Goal: Task Accomplishment & Management: Manage account settings

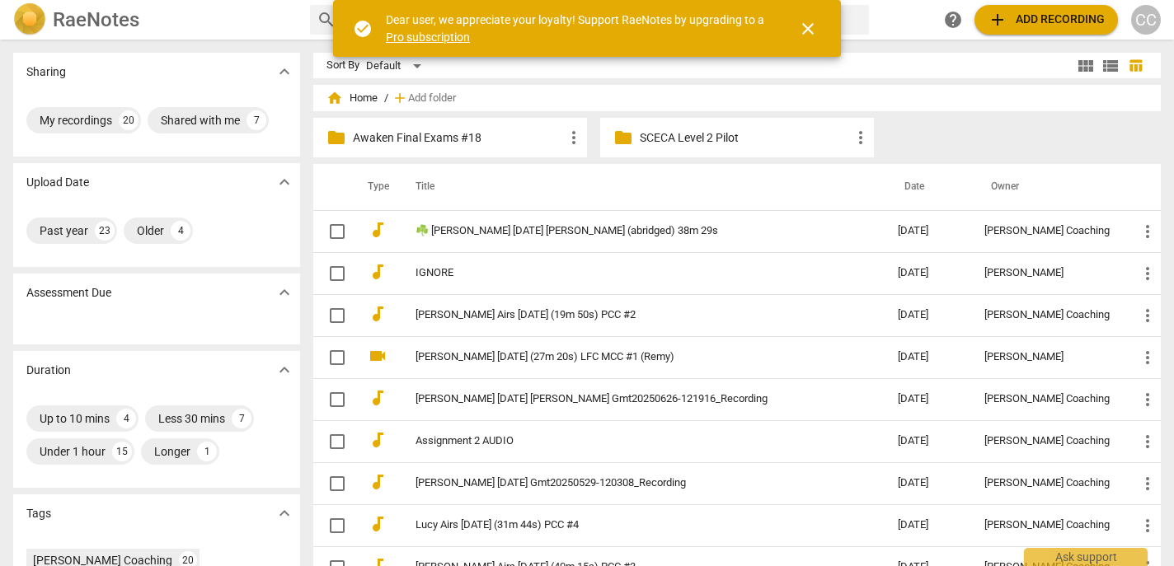
click at [1134, 19] on div "CC" at bounding box center [1146, 20] width 30 height 30
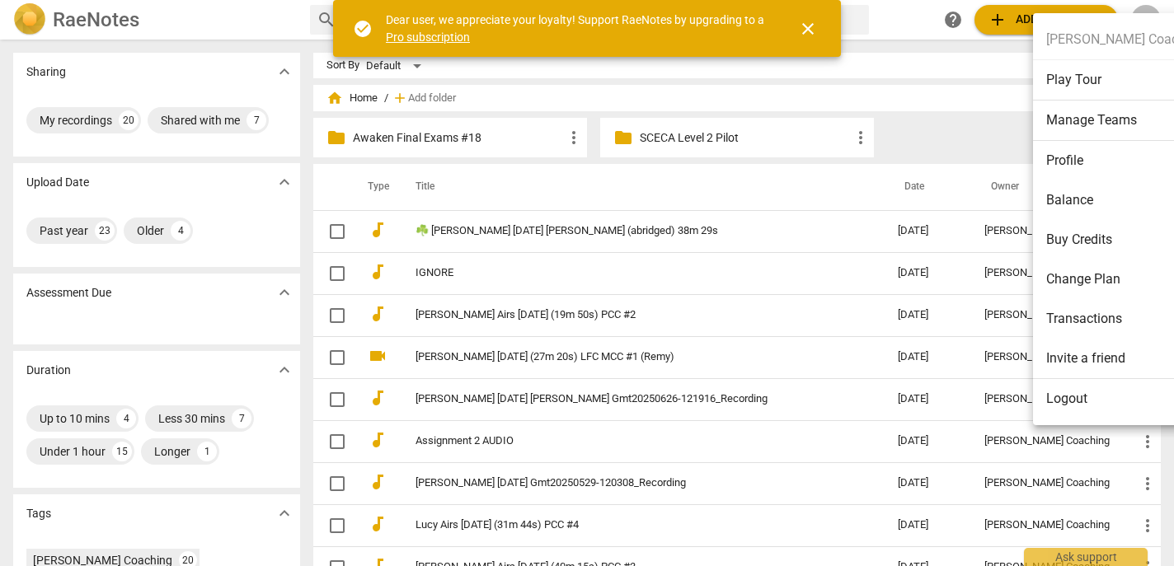
click at [1079, 388] on li "Logout" at bounding box center [1125, 399] width 184 height 40
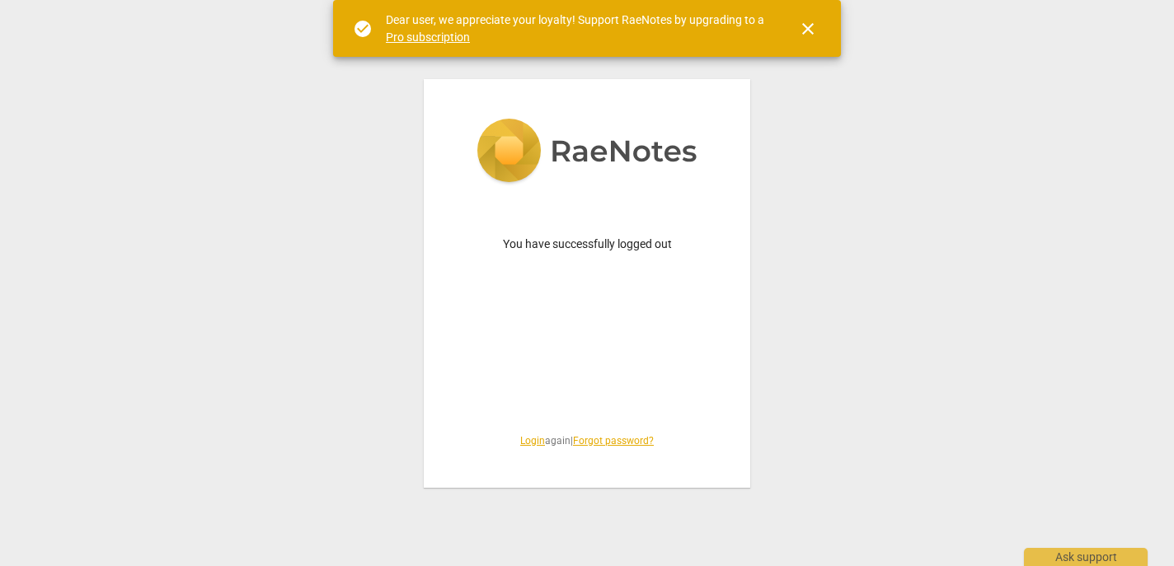
click at [526, 444] on link "Login" at bounding box center [532, 441] width 25 height 12
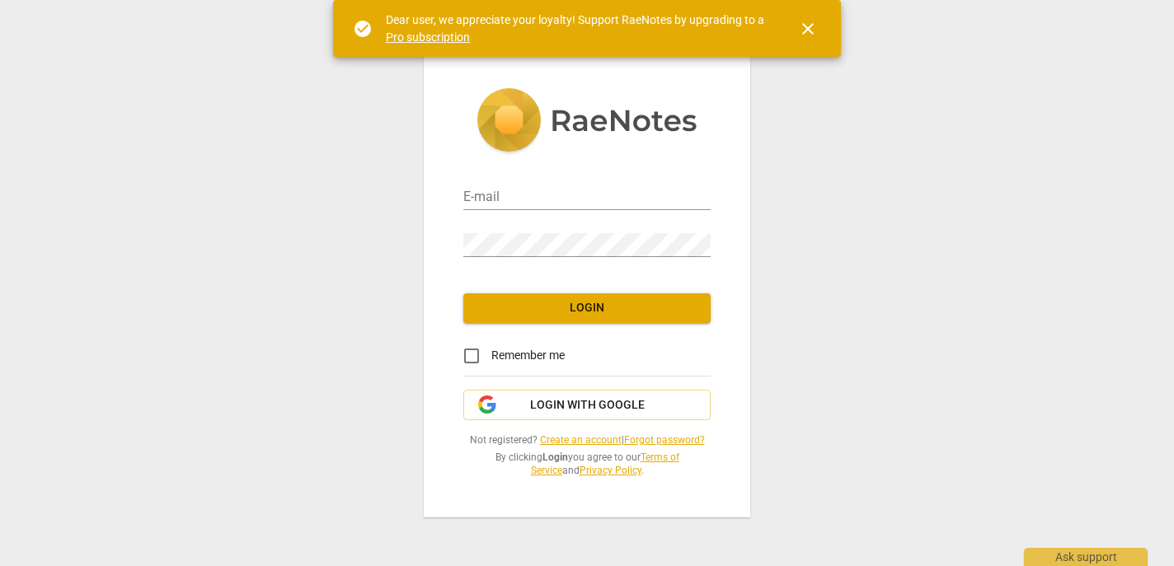
type input "matthewmcc@cintroncoaching.com"
click at [619, 321] on button "Login" at bounding box center [586, 308] width 247 height 30
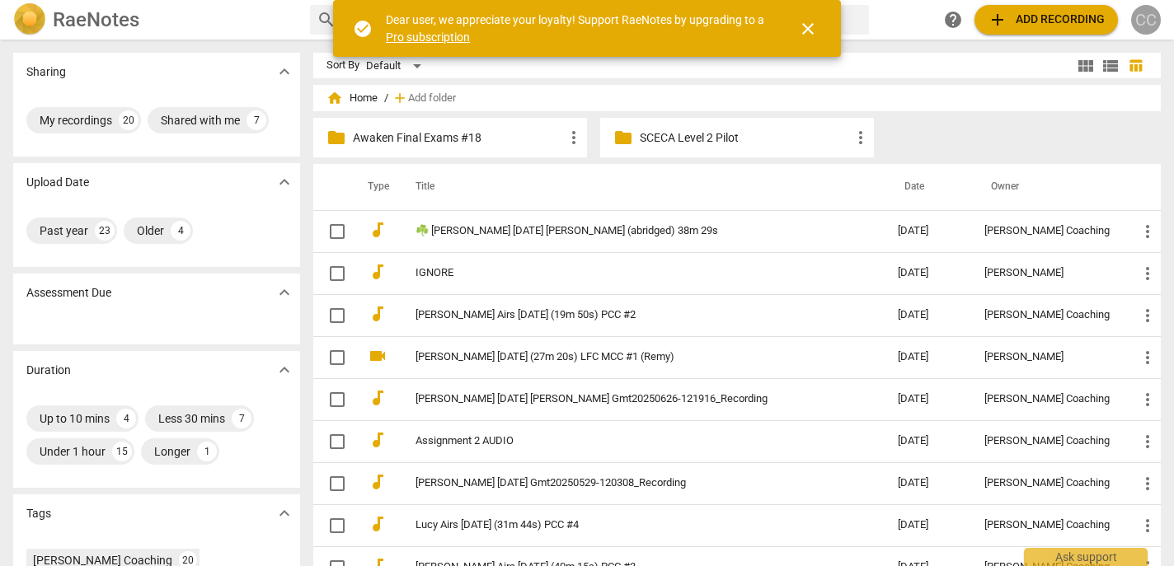
click at [1143, 13] on div "CC" at bounding box center [1146, 20] width 30 height 30
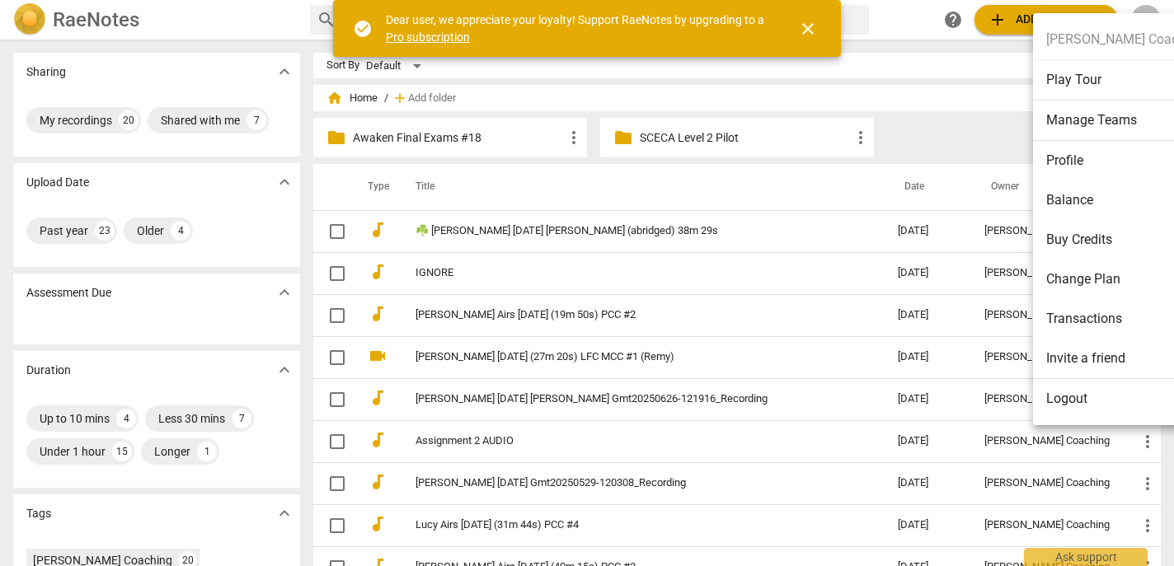
click at [1076, 399] on li "Logout" at bounding box center [1125, 399] width 184 height 40
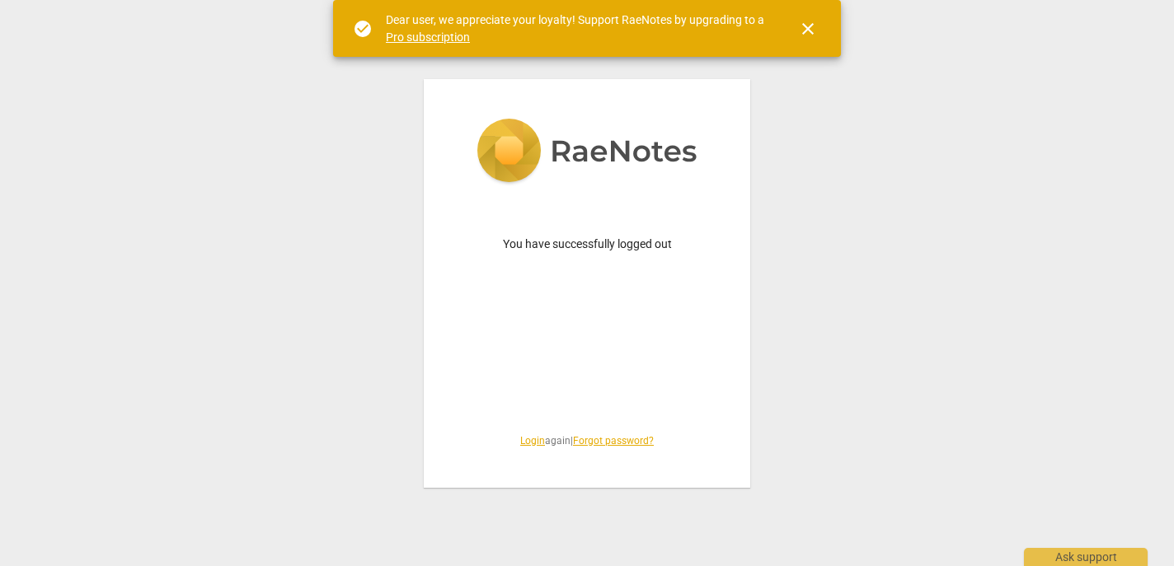
click at [529, 432] on div "You have successfully logged out Login again | Forgot password?" at bounding box center [587, 283] width 326 height 409
click at [521, 448] on span "Login again | Forgot password?" at bounding box center [586, 441] width 247 height 14
click at [530, 435] on link "Login" at bounding box center [532, 441] width 25 height 12
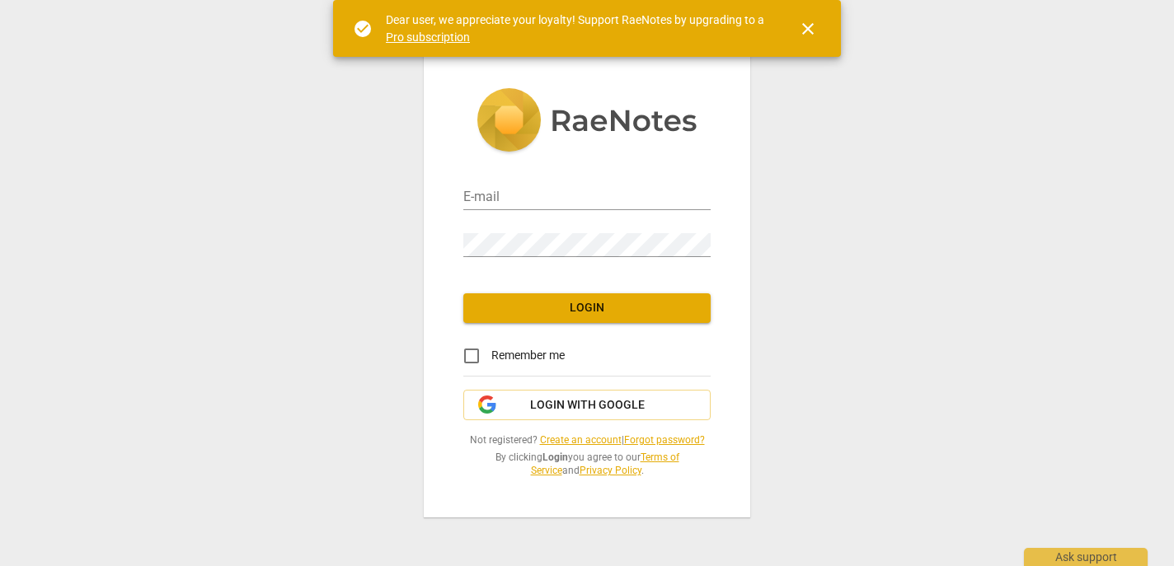
type input "matthewmcc@cintroncoaching.com"
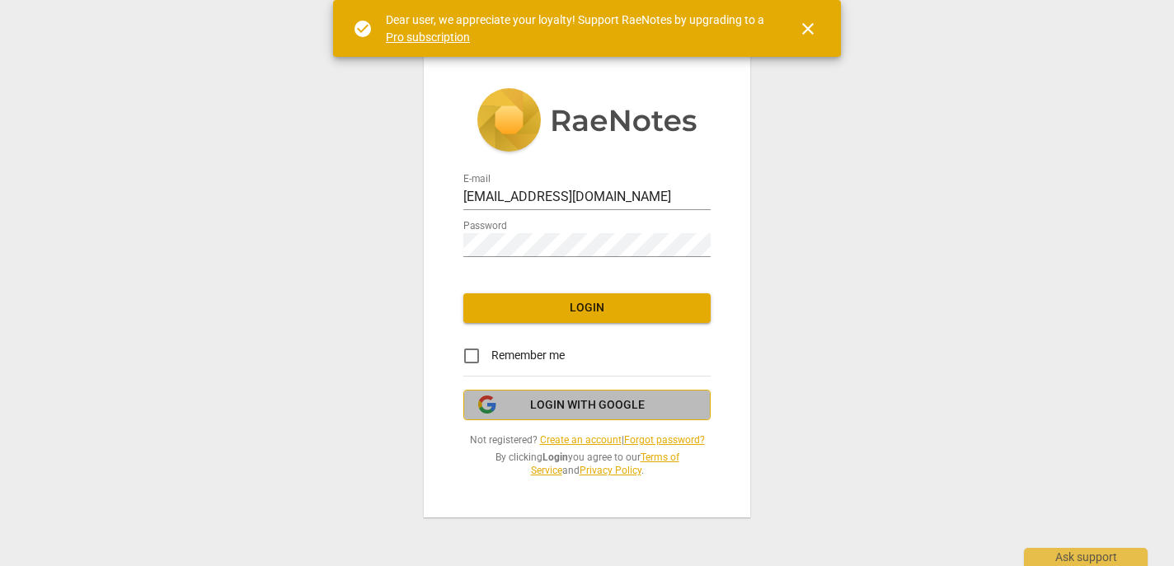
click at [584, 397] on span "Login with Google" at bounding box center [587, 405] width 115 height 16
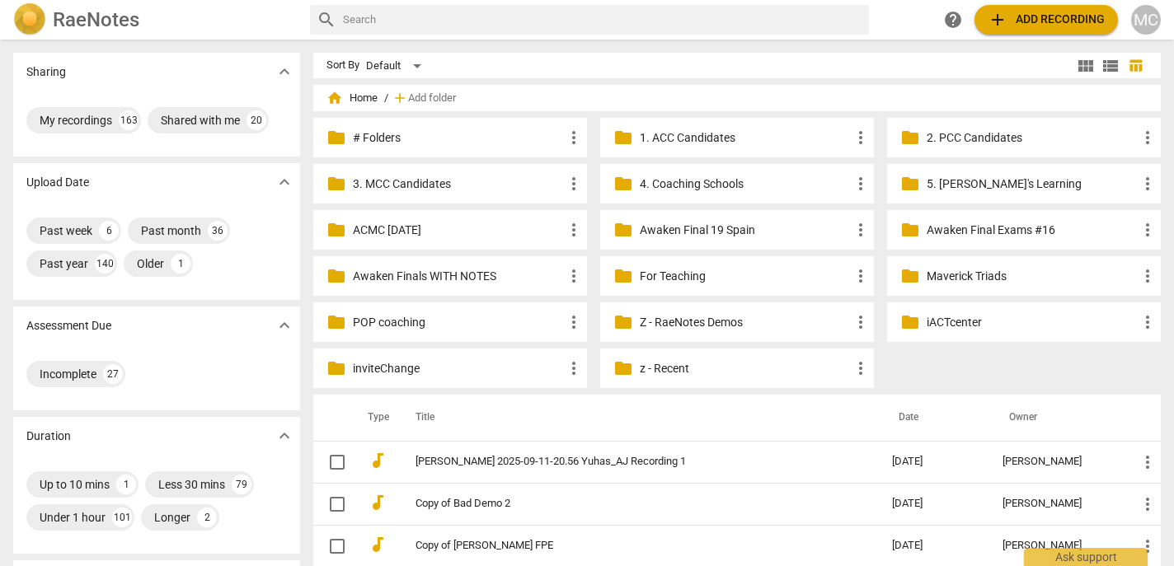
click at [618, 21] on input "text" at bounding box center [602, 20] width 519 height 26
type input "[PERSON_NAME]"
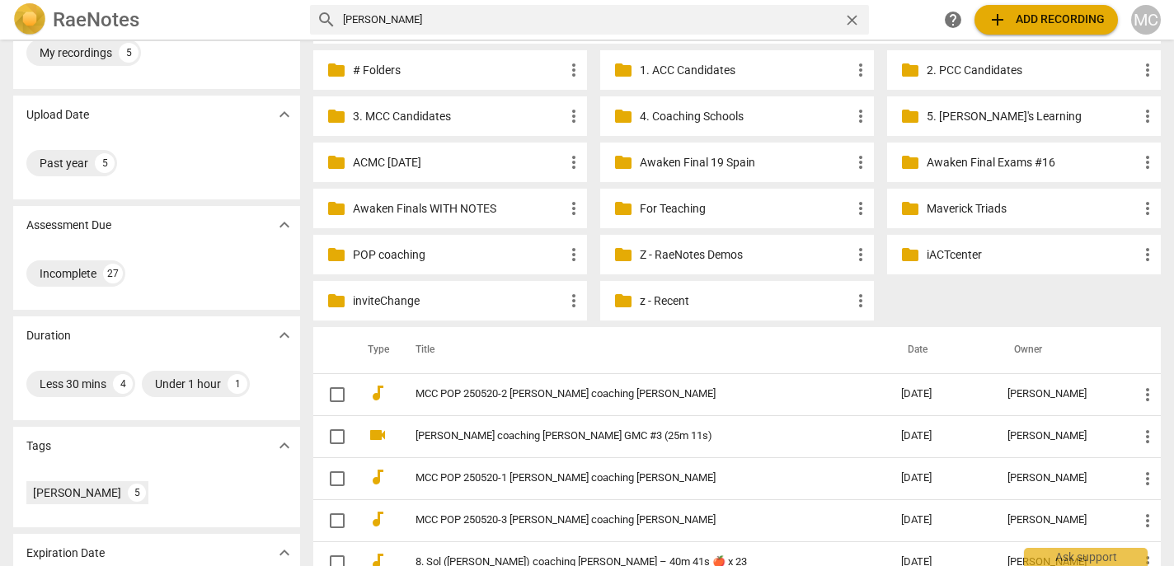
scroll to position [146, 0]
